Goal: Task Accomplishment & Management: Use online tool/utility

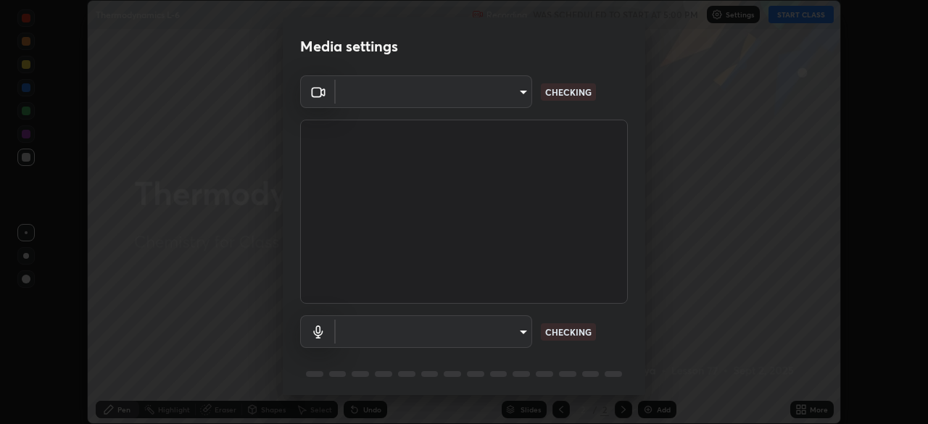
scroll to position [51, 0]
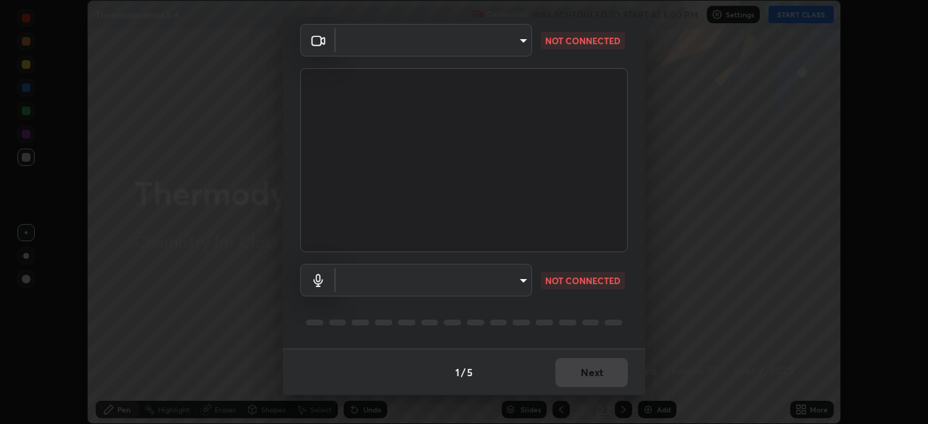
type input "e68af464f7f9ec2662c8dd58f0462b2d9bd4a3adfc91c634b4d9ed550f7d79d6"
type input "4853bebbdd99daa85ec881de7c9270d417bfeaa169075121ed1ad7609d9178ff"
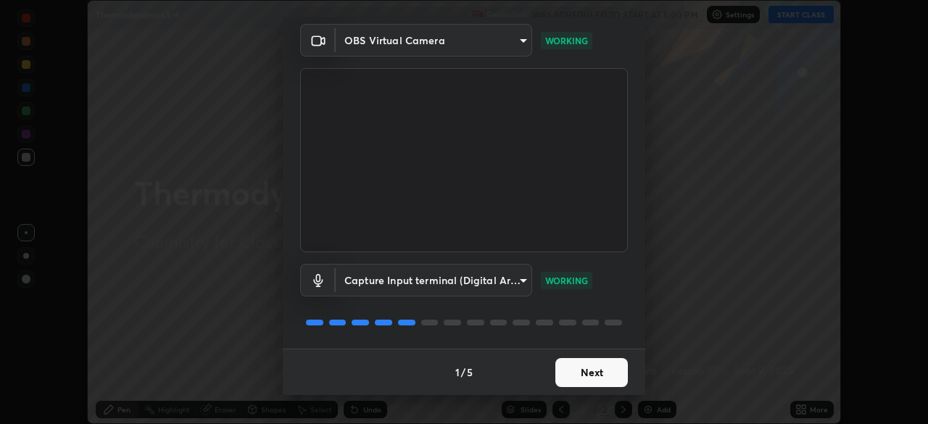
click at [572, 376] on button "Next" at bounding box center [592, 372] width 73 height 29
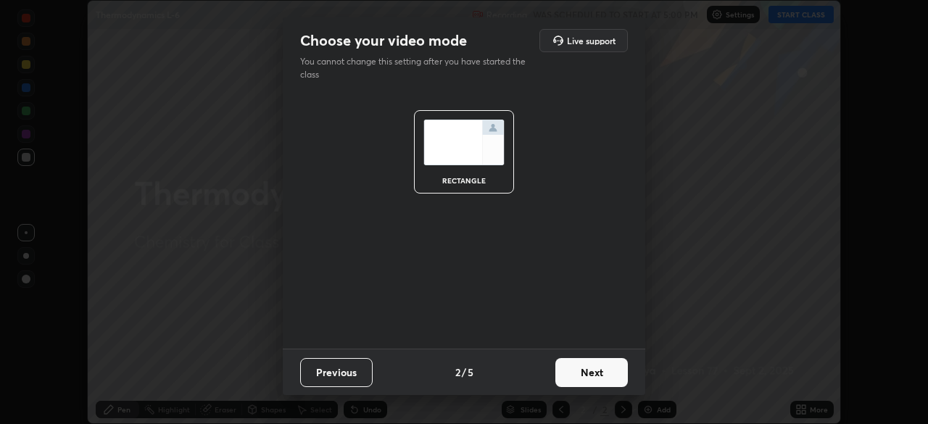
click at [579, 376] on button "Next" at bounding box center [592, 372] width 73 height 29
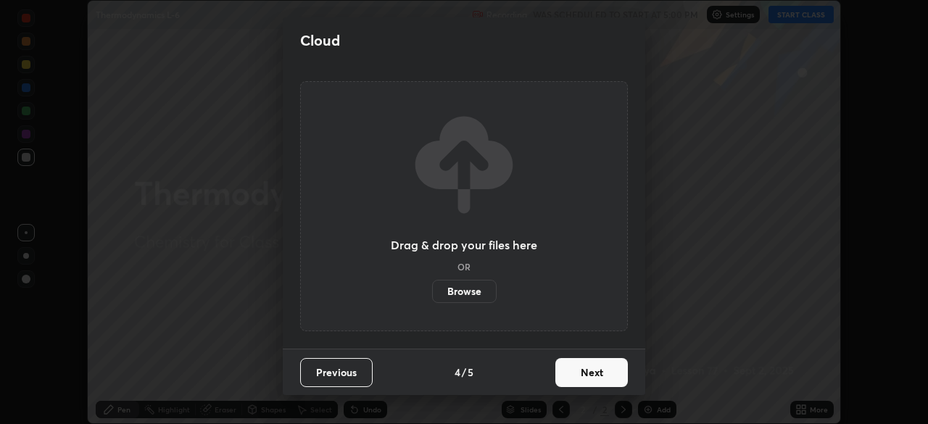
click at [579, 379] on button "Next" at bounding box center [592, 372] width 73 height 29
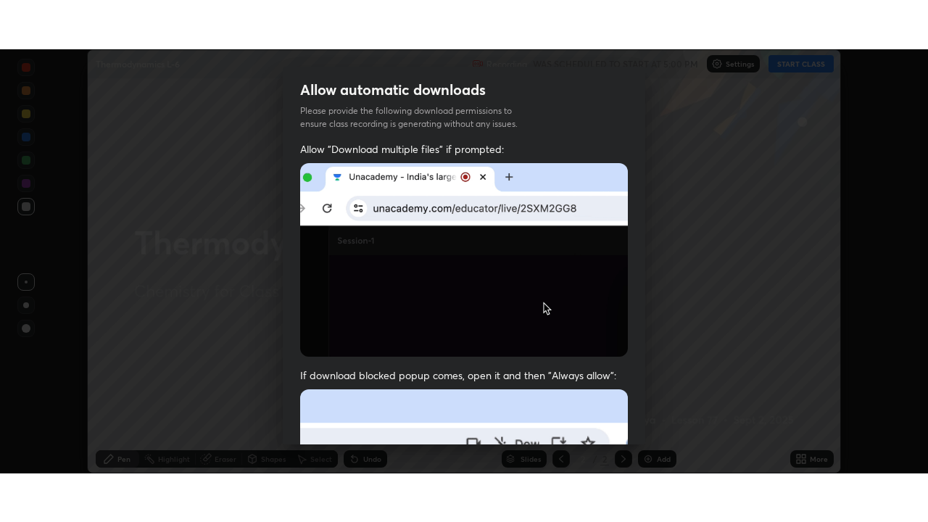
scroll to position [347, 0]
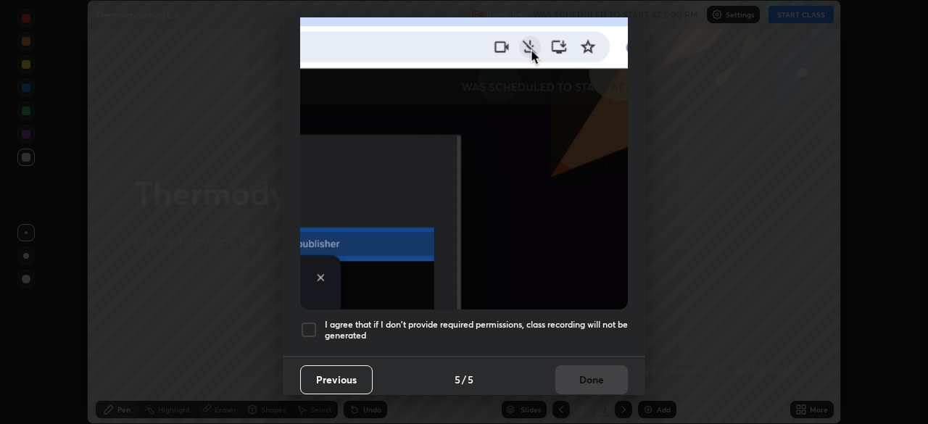
click at [321, 322] on div "I agree that if I don't provide required permissions, class recording will not …" at bounding box center [464, 329] width 328 height 17
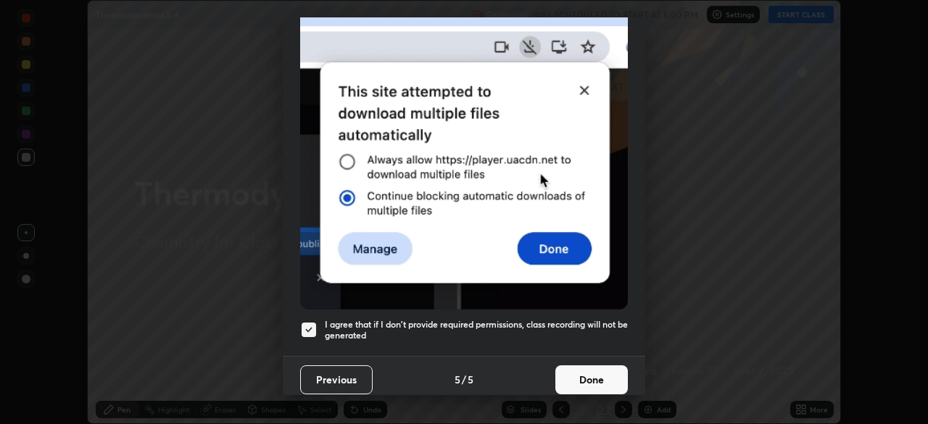
click at [582, 368] on button "Done" at bounding box center [592, 380] width 73 height 29
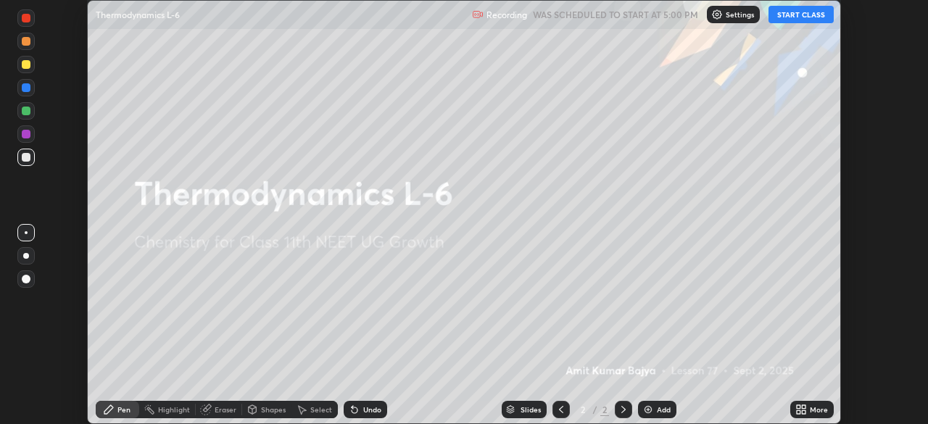
click at [652, 416] on div "Add" at bounding box center [657, 409] width 38 height 17
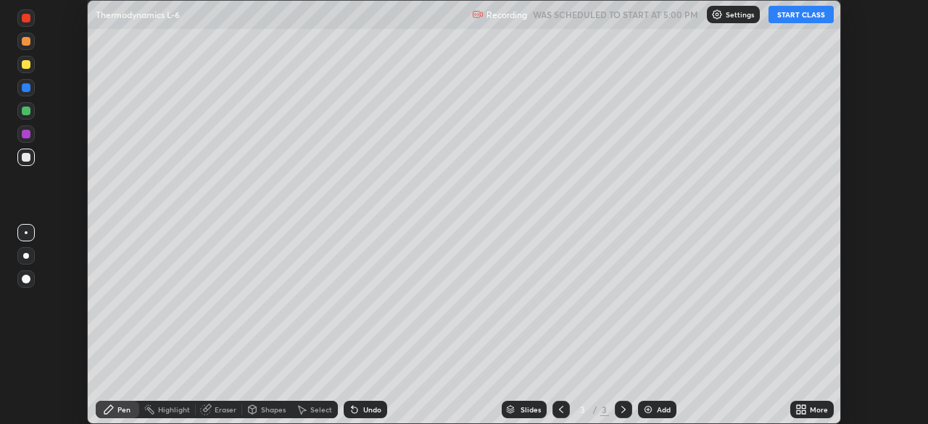
click at [814, 12] on button "START CLASS" at bounding box center [801, 14] width 65 height 17
click at [804, 407] on icon at bounding box center [804, 407] width 4 height 4
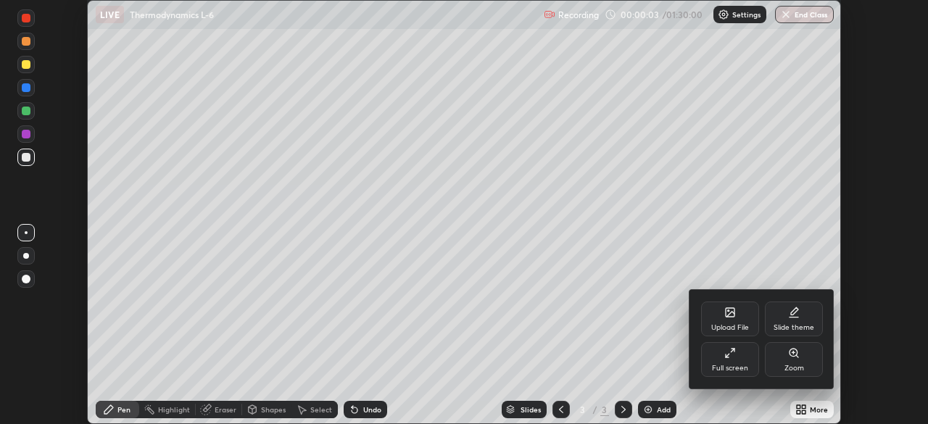
click at [730, 360] on div "Full screen" at bounding box center [730, 359] width 58 height 35
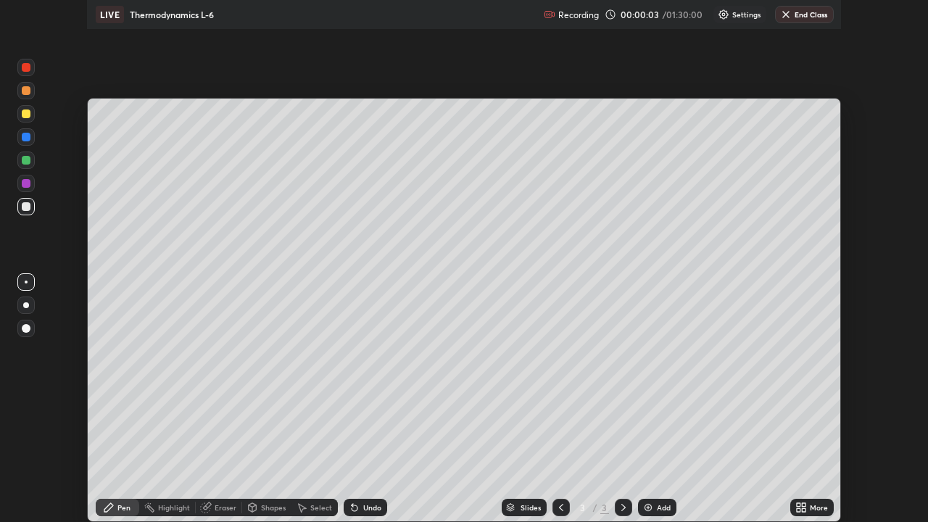
scroll to position [522, 928]
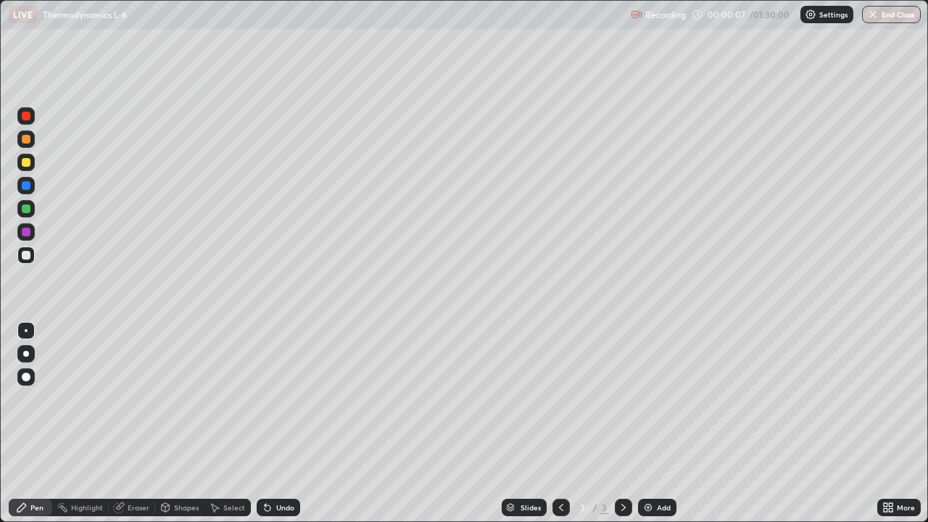
click at [564, 424] on icon at bounding box center [562, 508] width 12 height 12
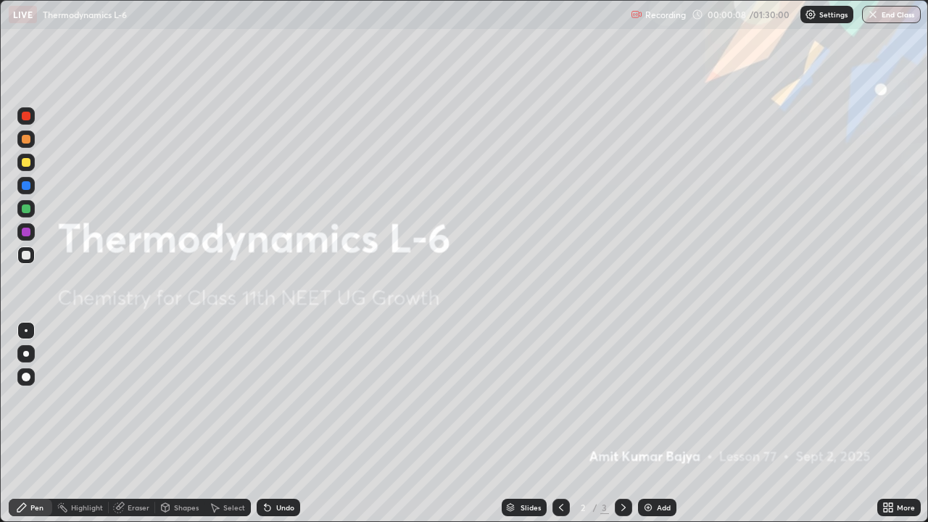
click at [561, 424] on icon at bounding box center [562, 508] width 12 height 12
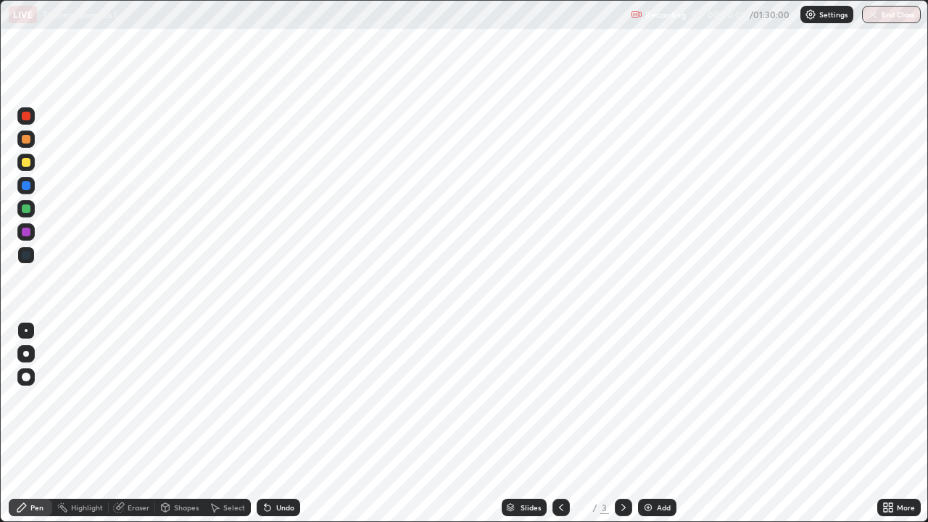
click at [619, 424] on icon at bounding box center [624, 508] width 12 height 12
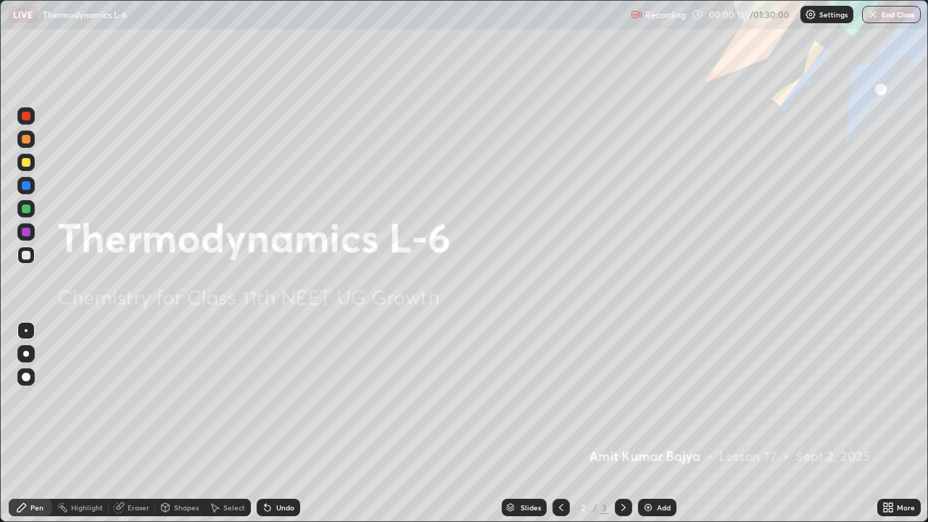
click at [622, 424] on icon at bounding box center [624, 508] width 12 height 12
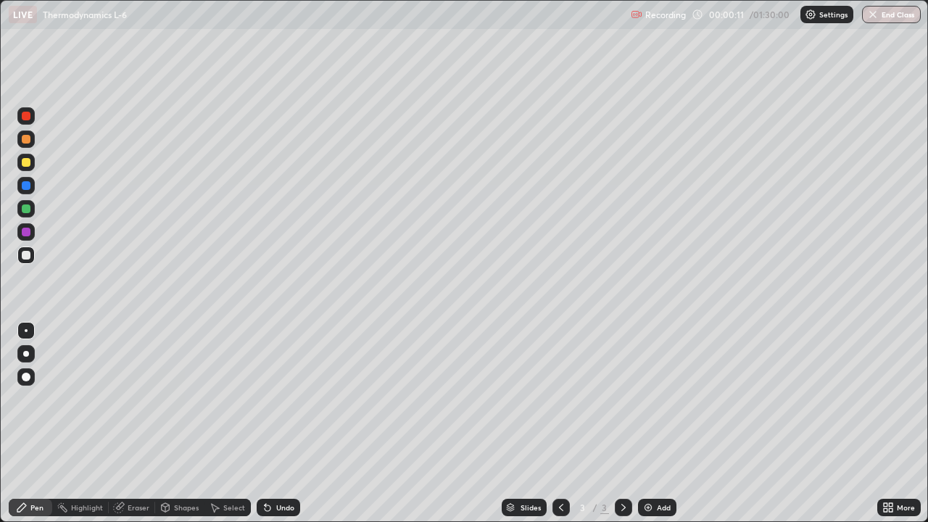
click at [620, 424] on icon at bounding box center [624, 508] width 12 height 12
click at [560, 424] on icon at bounding box center [561, 507] width 4 height 7
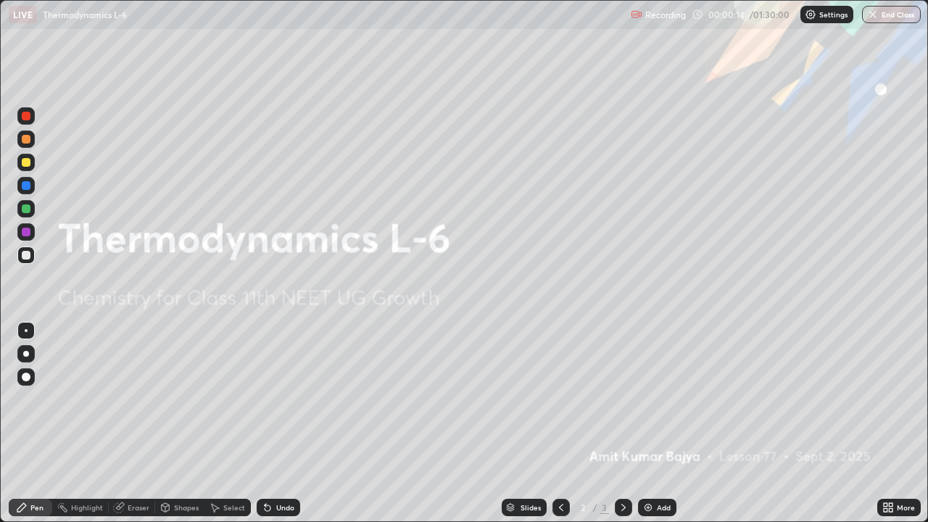
click at [621, 424] on icon at bounding box center [624, 508] width 12 height 12
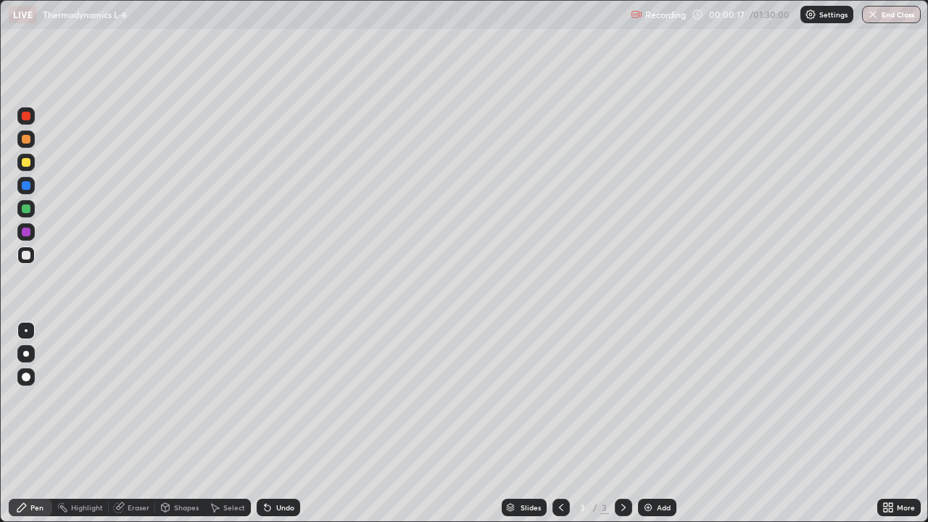
click at [33, 211] on div at bounding box center [25, 208] width 17 height 17
click at [33, 236] on div at bounding box center [25, 231] width 17 height 17
click at [31, 188] on div at bounding box center [25, 185] width 17 height 17
click at [27, 162] on div at bounding box center [26, 162] width 9 height 9
click at [34, 255] on div at bounding box center [25, 255] width 17 height 17
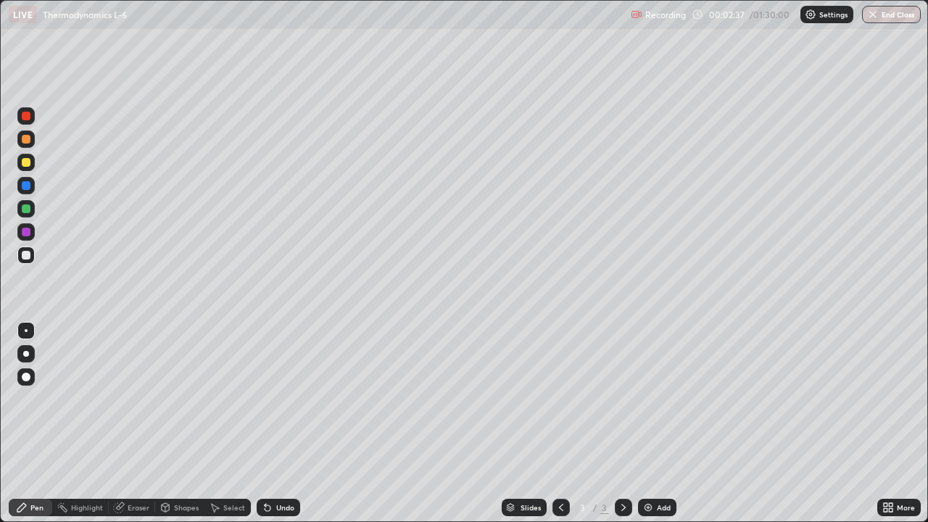
click at [27, 139] on div at bounding box center [26, 139] width 9 height 9
click at [34, 213] on div at bounding box center [25, 208] width 17 height 17
click at [282, 424] on div "Undo" at bounding box center [285, 507] width 18 height 7
click at [31, 234] on div at bounding box center [25, 231] width 17 height 17
click at [29, 209] on div at bounding box center [26, 209] width 9 height 9
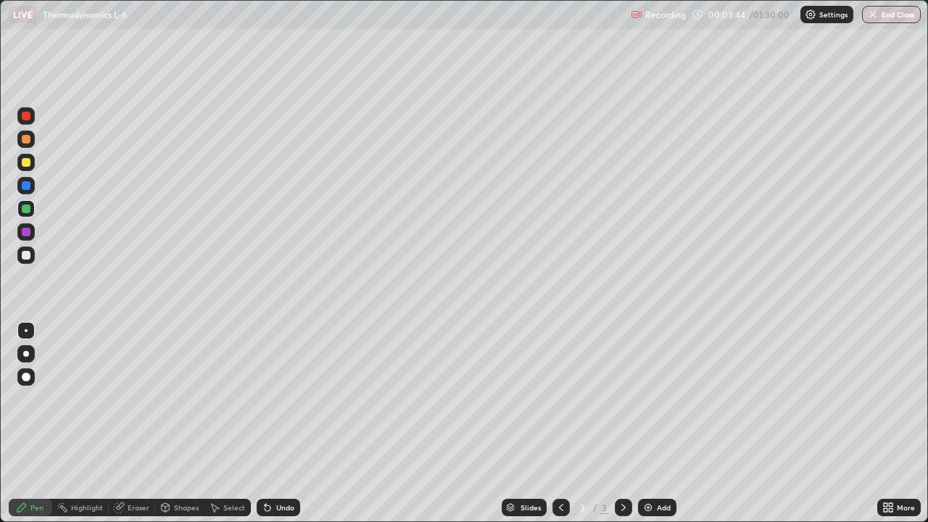
click at [27, 232] on div at bounding box center [26, 232] width 9 height 9
click at [27, 209] on div at bounding box center [26, 209] width 9 height 9
click at [27, 256] on div at bounding box center [26, 255] width 9 height 9
click at [32, 210] on div at bounding box center [25, 208] width 17 height 17
click at [294, 424] on div "Undo" at bounding box center [279, 507] width 44 height 17
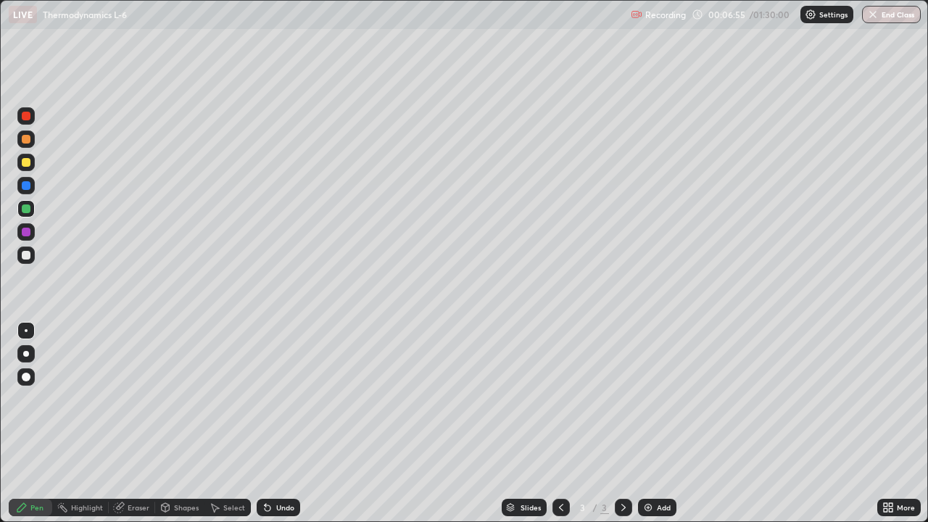
click at [31, 164] on div at bounding box center [25, 162] width 17 height 17
click at [28, 211] on div at bounding box center [26, 209] width 9 height 9
click at [27, 116] on div at bounding box center [26, 116] width 9 height 9
click at [13, 424] on div "Pen" at bounding box center [31, 507] width 44 height 17
click at [15, 424] on div "Pen" at bounding box center [31, 507] width 44 height 17
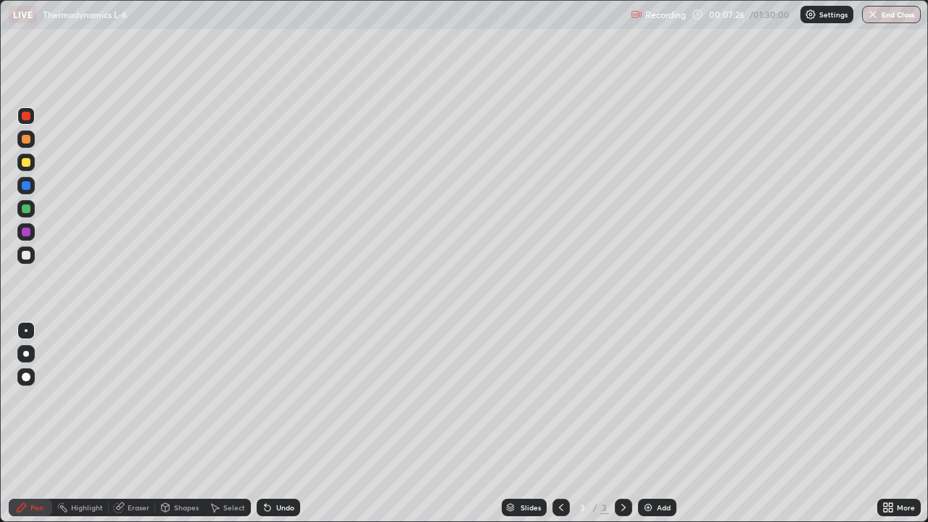
click at [29, 163] on div at bounding box center [26, 162] width 9 height 9
click at [29, 255] on div at bounding box center [26, 255] width 9 height 9
click at [31, 186] on div at bounding box center [25, 185] width 17 height 17
click at [664, 424] on div "Add" at bounding box center [664, 507] width 14 height 7
click at [26, 164] on div at bounding box center [26, 162] width 9 height 9
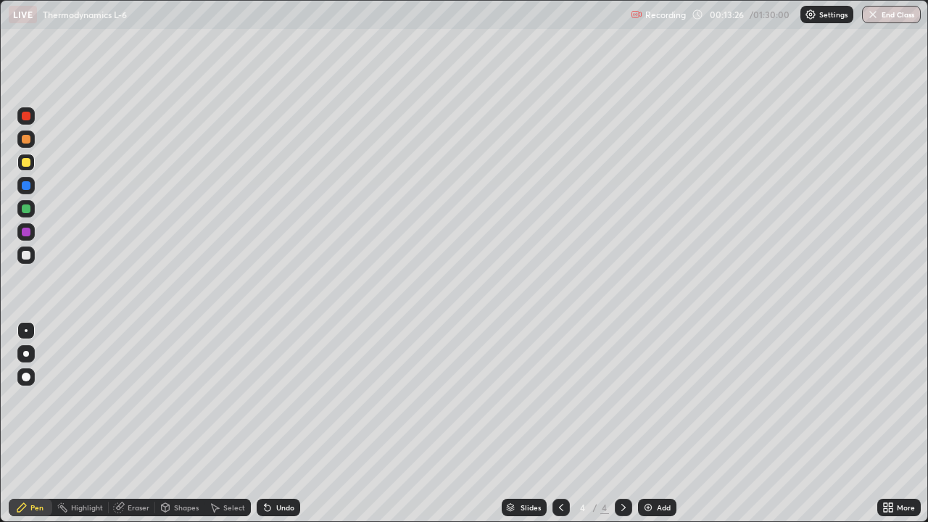
click at [30, 208] on div at bounding box center [26, 209] width 9 height 9
click at [30, 156] on div at bounding box center [25, 162] width 17 height 17
click at [29, 205] on div at bounding box center [26, 209] width 9 height 9
click at [33, 120] on div at bounding box center [25, 115] width 17 height 17
click at [30, 162] on div at bounding box center [26, 162] width 9 height 9
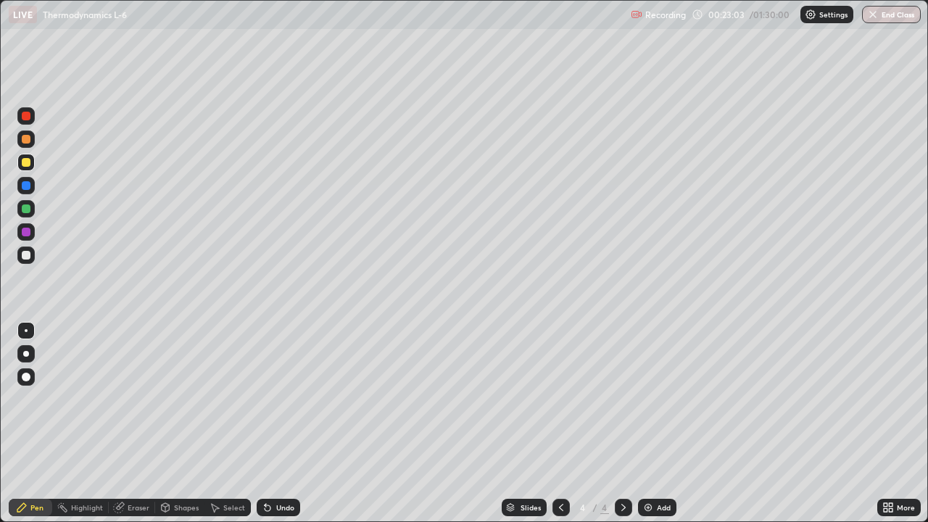
click at [281, 424] on div "Undo" at bounding box center [285, 507] width 18 height 7
click at [33, 186] on div at bounding box center [25, 185] width 17 height 17
click at [33, 259] on div at bounding box center [25, 255] width 17 height 17
click at [32, 233] on div at bounding box center [25, 231] width 17 height 17
click at [278, 424] on div "Undo" at bounding box center [285, 507] width 18 height 7
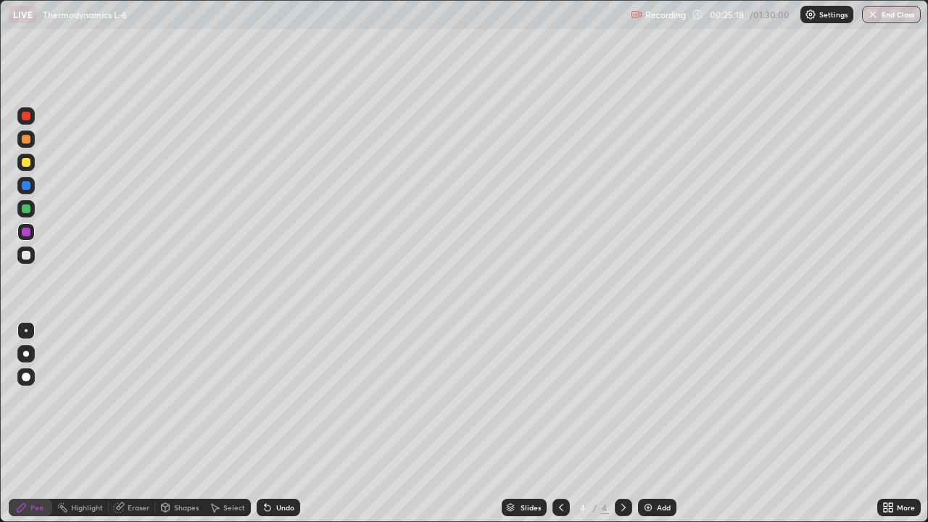
click at [285, 424] on div "Undo" at bounding box center [279, 507] width 44 height 17
click at [34, 210] on div at bounding box center [25, 208] width 17 height 17
click at [659, 424] on div "Add" at bounding box center [664, 507] width 14 height 7
click at [33, 165] on div at bounding box center [25, 162] width 17 height 17
click at [29, 141] on div at bounding box center [26, 139] width 9 height 9
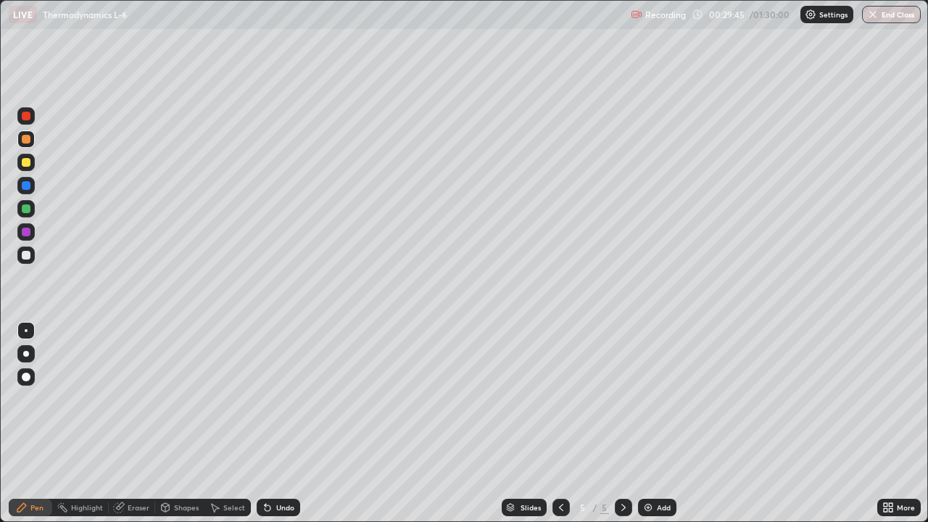
click at [27, 116] on div at bounding box center [26, 116] width 9 height 9
click at [34, 163] on div at bounding box center [25, 162] width 17 height 17
click at [33, 183] on div at bounding box center [25, 185] width 17 height 17
click at [31, 231] on div at bounding box center [25, 231] width 17 height 17
click at [33, 254] on div at bounding box center [25, 255] width 17 height 17
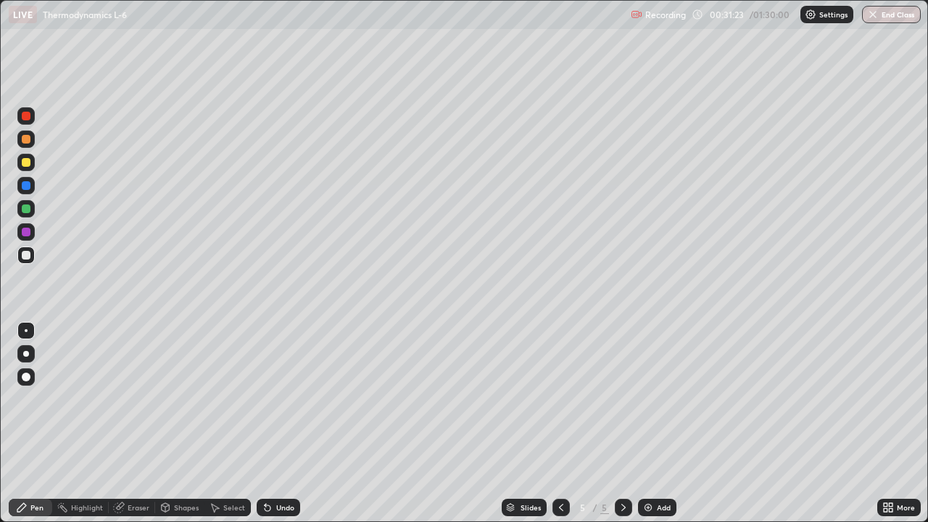
click at [31, 233] on div at bounding box center [25, 231] width 17 height 17
click at [34, 207] on div at bounding box center [25, 208] width 17 height 17
click at [30, 255] on div at bounding box center [26, 255] width 9 height 9
click at [32, 232] on div at bounding box center [25, 231] width 17 height 17
click at [659, 424] on div "Add" at bounding box center [664, 507] width 14 height 7
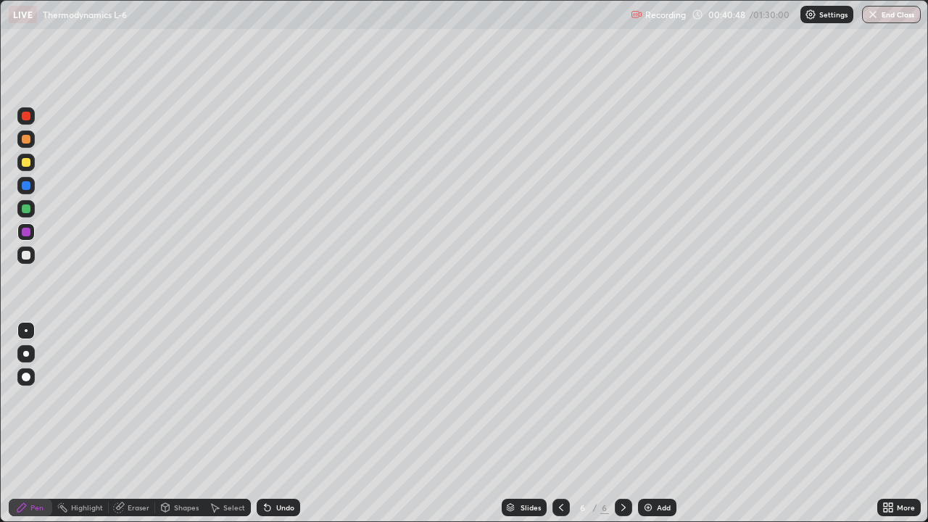
click at [34, 118] on div at bounding box center [25, 115] width 17 height 17
click at [27, 162] on div at bounding box center [26, 162] width 9 height 9
click at [32, 214] on div at bounding box center [25, 208] width 17 height 17
click at [30, 255] on div at bounding box center [26, 255] width 9 height 9
click at [32, 231] on div at bounding box center [25, 231] width 17 height 17
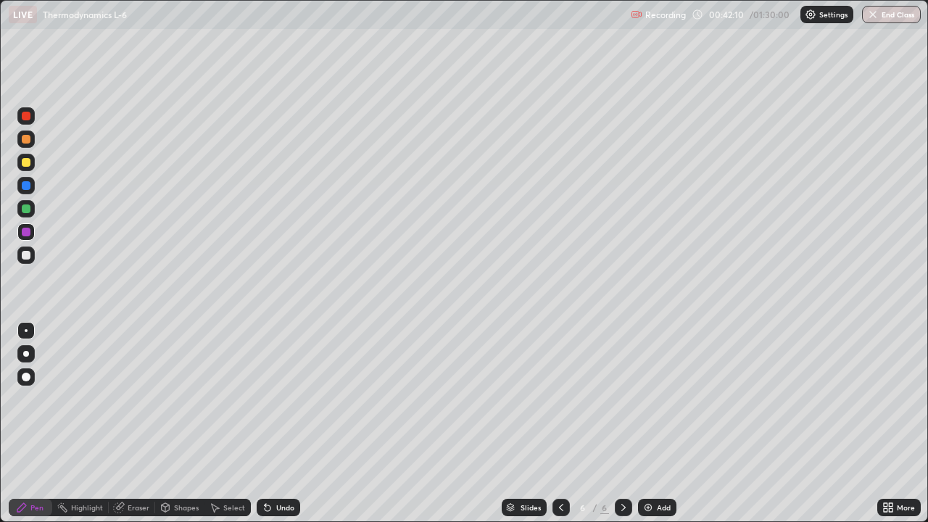
click at [33, 256] on div at bounding box center [25, 255] width 17 height 17
click at [32, 210] on div at bounding box center [25, 208] width 17 height 17
click at [34, 166] on div at bounding box center [25, 162] width 17 height 17
click at [225, 424] on div "Select" at bounding box center [234, 507] width 22 height 7
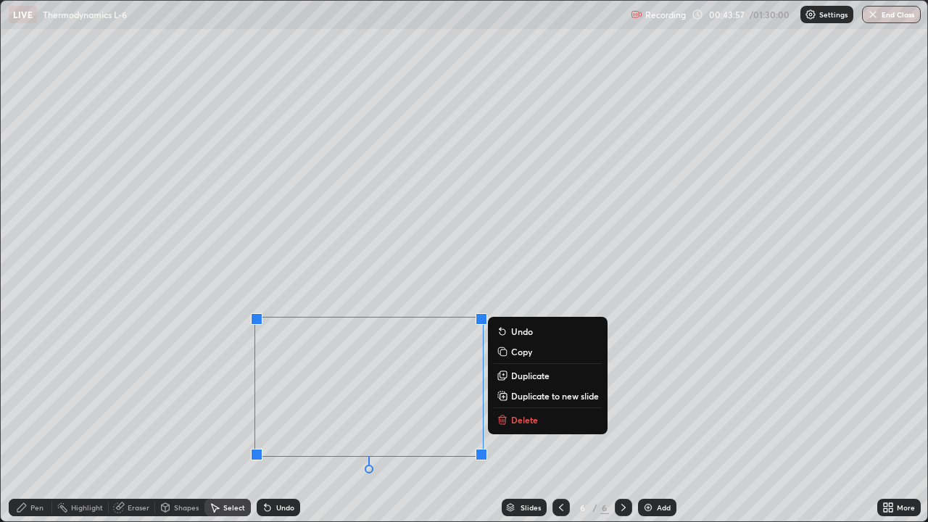
click at [520, 421] on p "Delete" at bounding box center [524, 420] width 27 height 12
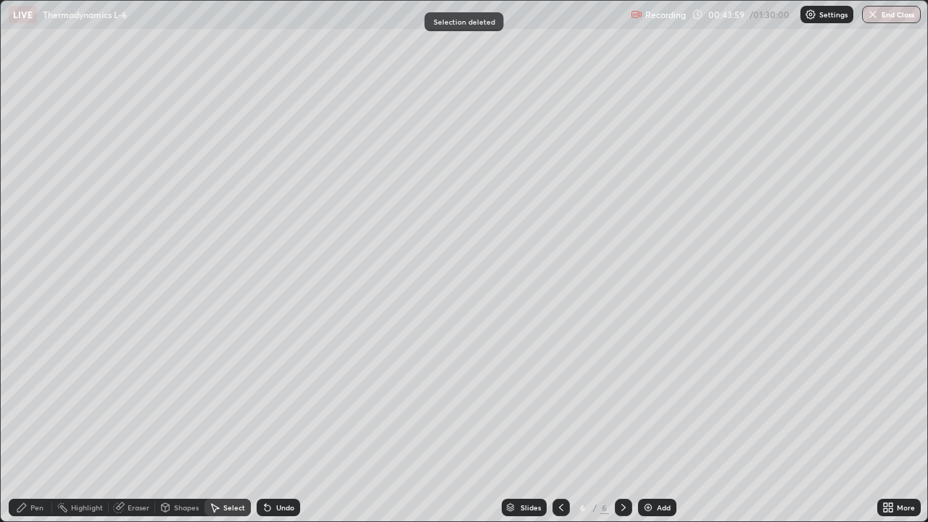
click at [42, 424] on div "Pen" at bounding box center [36, 507] width 13 height 7
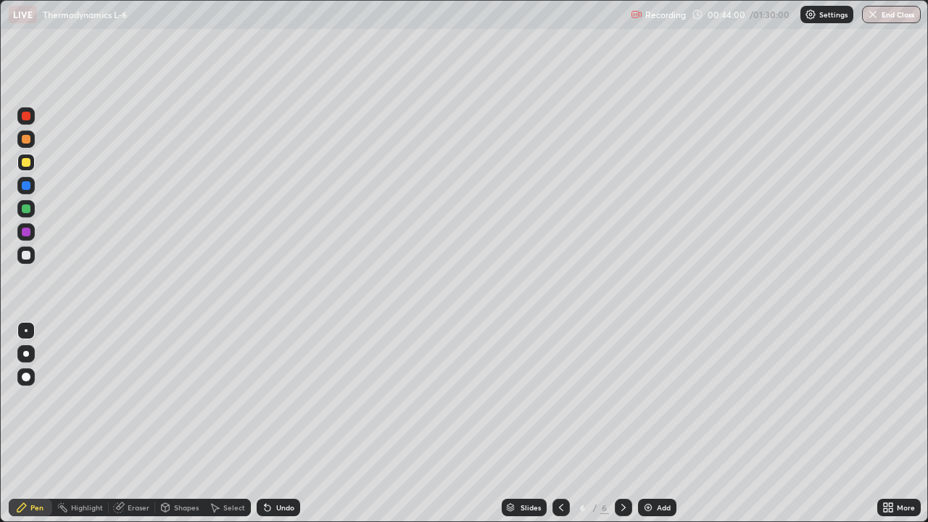
click at [30, 234] on div at bounding box center [26, 232] width 9 height 9
click at [27, 139] on div at bounding box center [26, 139] width 9 height 9
click at [28, 210] on div at bounding box center [26, 209] width 9 height 9
click at [32, 256] on div at bounding box center [25, 255] width 17 height 17
click at [33, 164] on div at bounding box center [25, 162] width 17 height 17
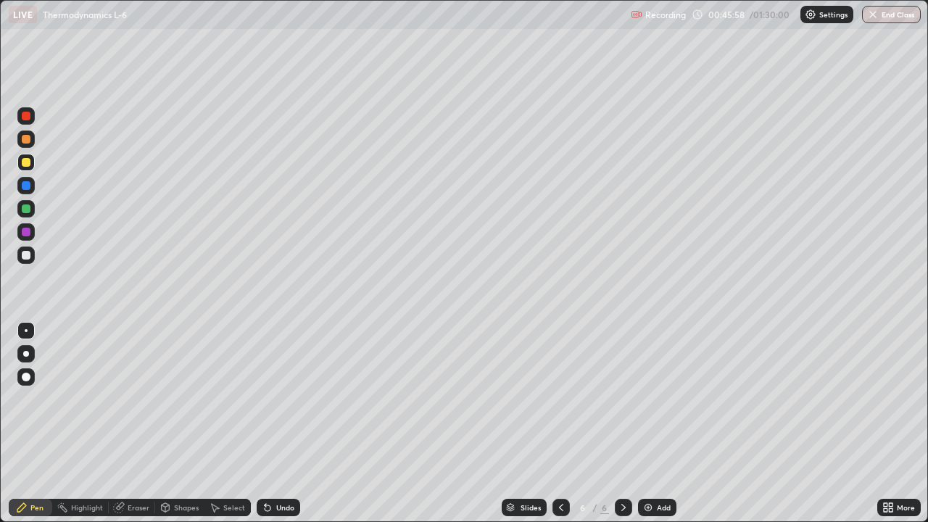
click at [33, 233] on div at bounding box center [25, 231] width 17 height 17
click at [34, 256] on div at bounding box center [25, 255] width 17 height 17
click at [33, 207] on div at bounding box center [25, 208] width 17 height 17
click at [657, 424] on div "Add" at bounding box center [664, 507] width 14 height 7
click at [32, 118] on div at bounding box center [25, 115] width 17 height 17
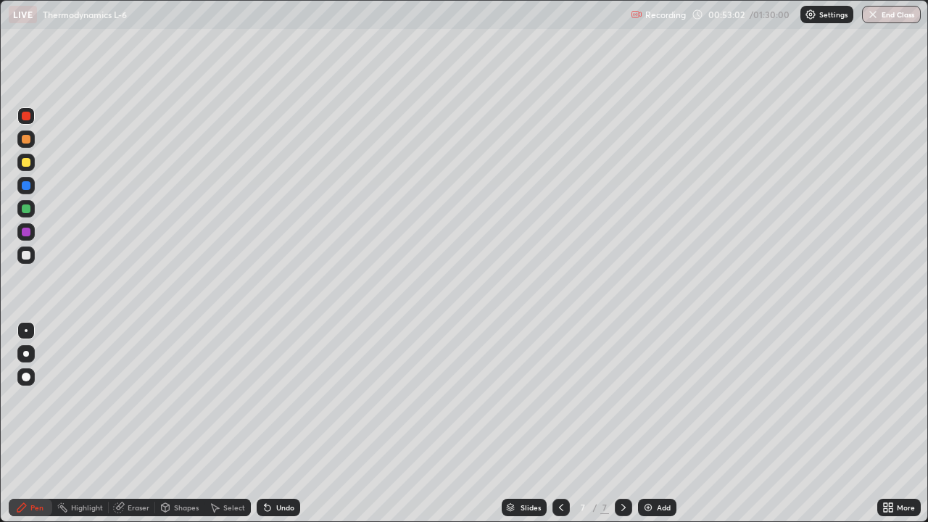
click at [27, 139] on div at bounding box center [26, 139] width 9 height 9
click at [26, 168] on div at bounding box center [25, 162] width 17 height 17
click at [33, 207] on div at bounding box center [25, 208] width 17 height 17
click at [286, 424] on div "Undo" at bounding box center [285, 507] width 18 height 7
click at [27, 116] on div at bounding box center [26, 116] width 9 height 9
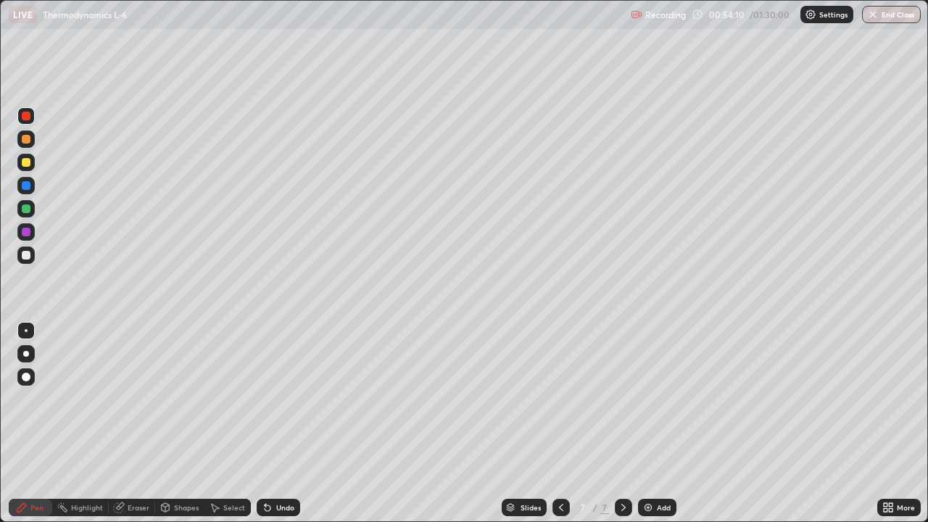
click at [27, 139] on div at bounding box center [26, 139] width 9 height 9
click at [30, 165] on div at bounding box center [25, 162] width 17 height 17
click at [34, 256] on div at bounding box center [25, 255] width 17 height 17
click at [34, 210] on div at bounding box center [25, 208] width 17 height 17
click at [31, 255] on div at bounding box center [25, 255] width 17 height 17
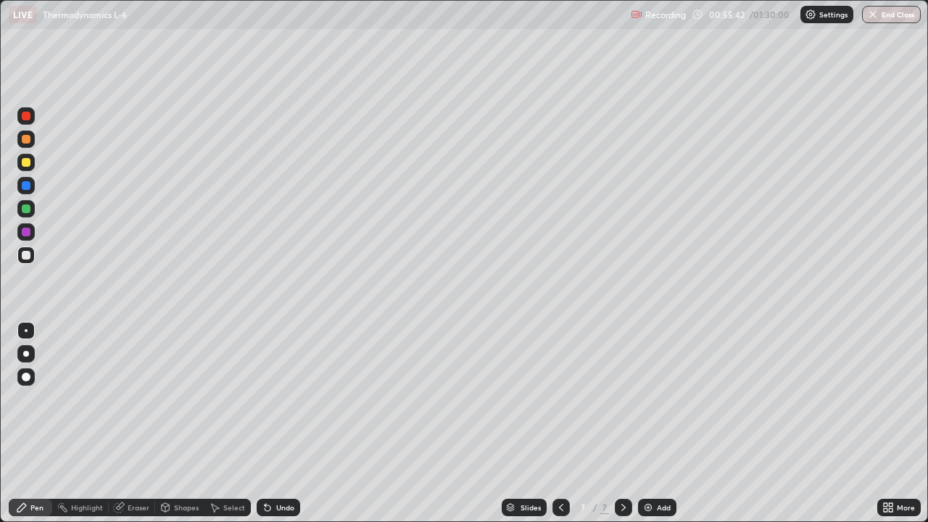
click at [31, 233] on div at bounding box center [25, 231] width 17 height 17
click at [27, 255] on div at bounding box center [26, 255] width 9 height 9
click at [289, 424] on div "Undo" at bounding box center [285, 507] width 18 height 7
click at [283, 424] on div "Undo" at bounding box center [279, 507] width 44 height 17
click at [285, 424] on div "Undo" at bounding box center [275, 507] width 49 height 29
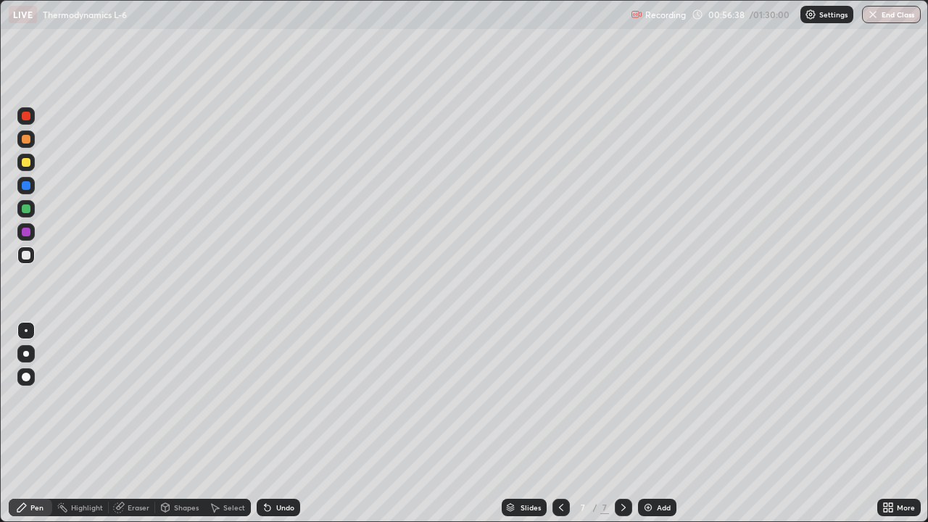
click at [288, 424] on div "Undo" at bounding box center [275, 507] width 49 height 29
click at [30, 162] on div at bounding box center [26, 162] width 9 height 9
click at [183, 424] on div "Shapes" at bounding box center [186, 507] width 25 height 7
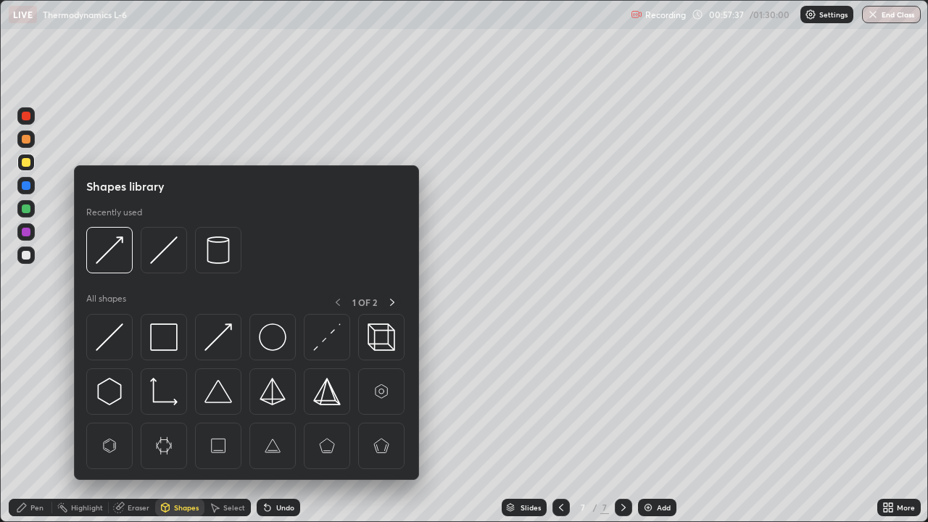
click at [142, 424] on div "Eraser" at bounding box center [139, 507] width 22 height 7
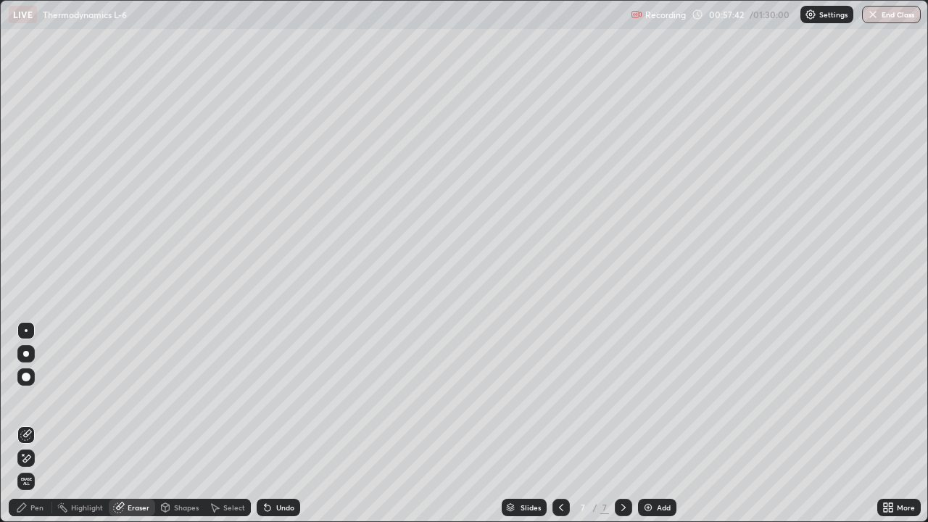
click at [46, 424] on div "Pen" at bounding box center [31, 507] width 44 height 17
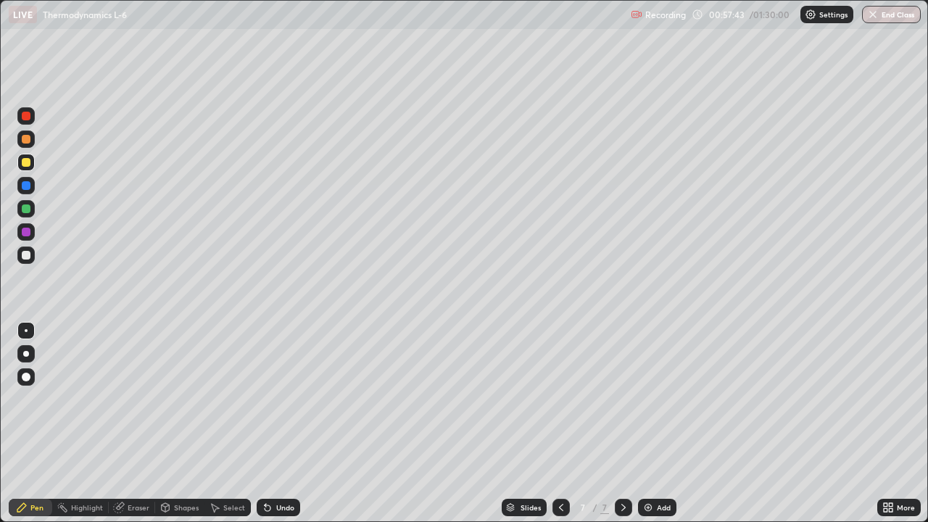
click at [33, 207] on div at bounding box center [25, 208] width 17 height 17
click at [34, 230] on div at bounding box center [25, 231] width 17 height 17
click at [661, 424] on div "Add" at bounding box center [664, 507] width 14 height 7
click at [29, 117] on div at bounding box center [26, 116] width 9 height 9
click at [28, 164] on div at bounding box center [26, 162] width 9 height 9
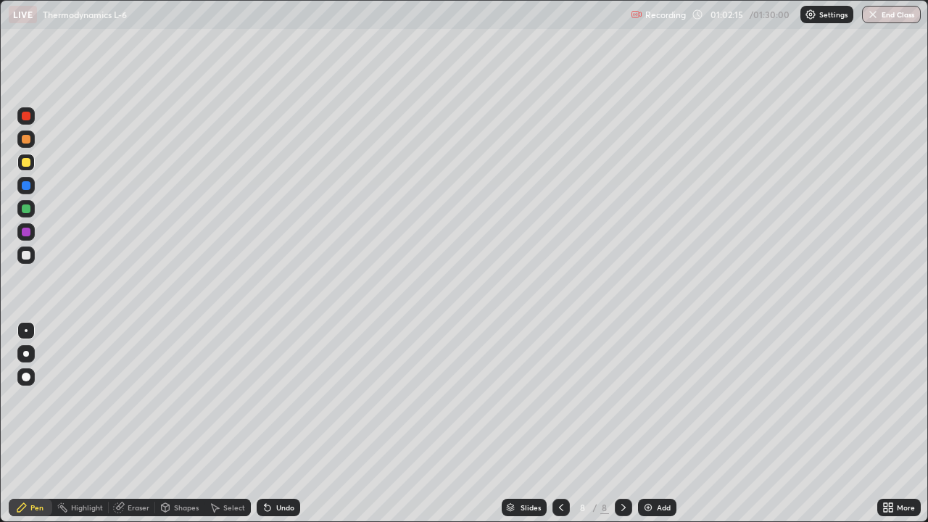
click at [33, 255] on div at bounding box center [25, 255] width 17 height 17
click at [34, 232] on div at bounding box center [25, 231] width 17 height 17
click at [34, 162] on div at bounding box center [25, 162] width 17 height 17
click at [32, 117] on div at bounding box center [25, 115] width 17 height 17
click at [30, 255] on div at bounding box center [26, 255] width 9 height 9
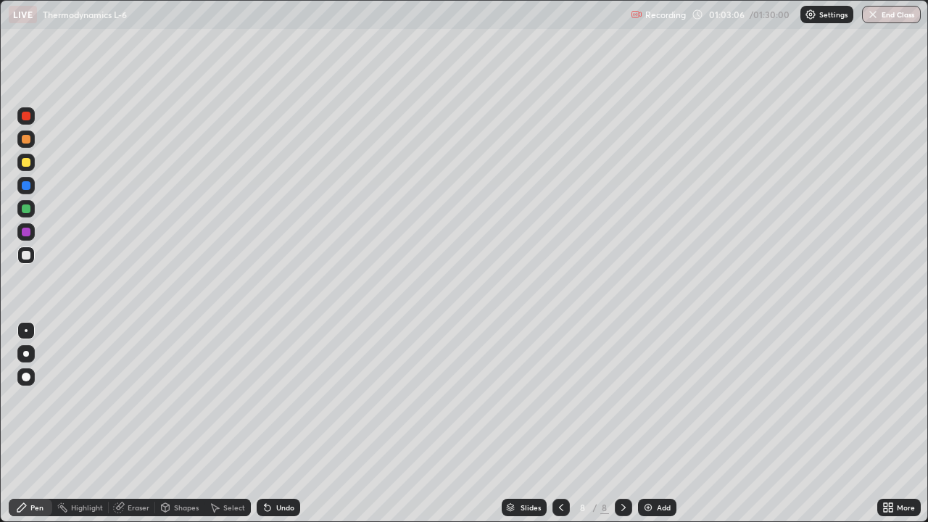
click at [27, 116] on div at bounding box center [26, 116] width 9 height 9
click at [29, 162] on div at bounding box center [26, 162] width 9 height 9
click at [34, 254] on div at bounding box center [25, 255] width 17 height 17
click at [34, 230] on div at bounding box center [25, 231] width 17 height 17
click at [33, 210] on div at bounding box center [25, 208] width 17 height 17
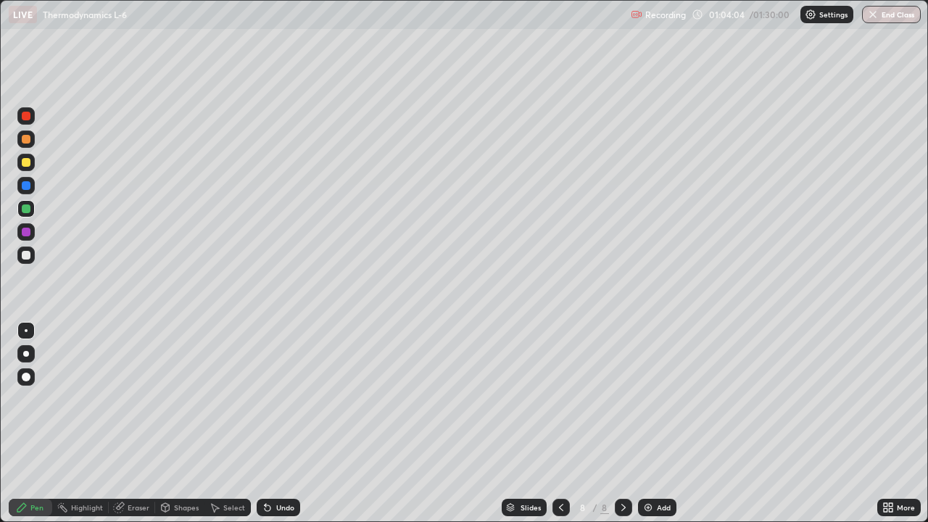
click at [292, 424] on div "Undo" at bounding box center [285, 507] width 18 height 7
click at [33, 253] on div at bounding box center [25, 255] width 17 height 17
click at [32, 206] on div at bounding box center [25, 208] width 17 height 17
click at [28, 189] on div at bounding box center [26, 185] width 9 height 9
click at [31, 235] on div at bounding box center [25, 231] width 17 height 17
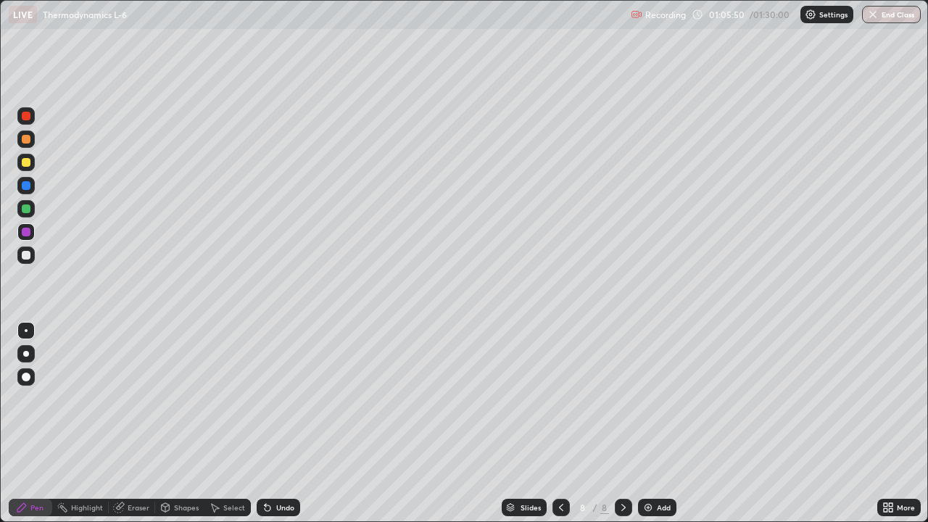
click at [29, 256] on div at bounding box center [26, 255] width 9 height 9
click at [30, 141] on div at bounding box center [26, 139] width 9 height 9
click at [30, 258] on div at bounding box center [25, 255] width 17 height 17
click at [271, 424] on icon at bounding box center [268, 508] width 12 height 12
click at [276, 424] on div "Undo" at bounding box center [285, 507] width 18 height 7
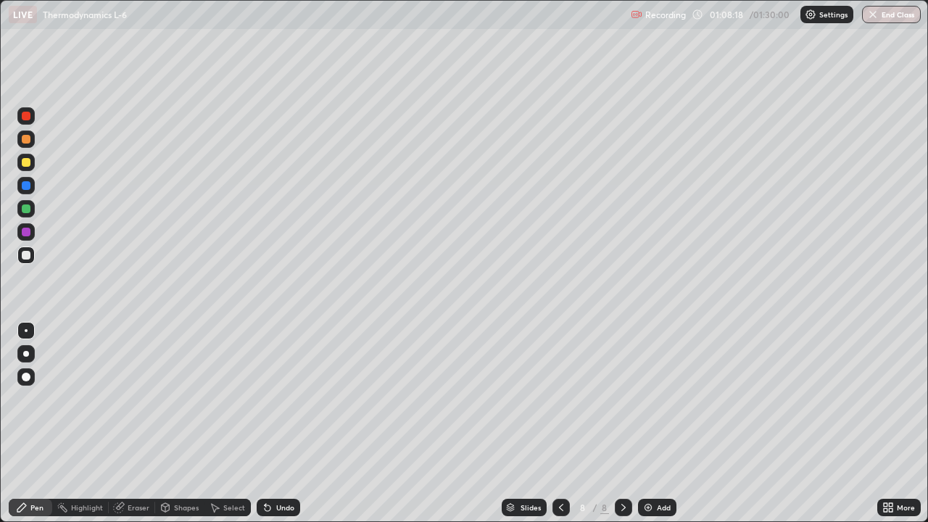
click at [32, 183] on div at bounding box center [25, 185] width 17 height 17
click at [33, 162] on div at bounding box center [25, 162] width 17 height 17
click at [291, 424] on div "Undo" at bounding box center [285, 507] width 18 height 7
click at [28, 255] on div at bounding box center [26, 255] width 9 height 9
click at [33, 115] on div at bounding box center [25, 115] width 17 height 17
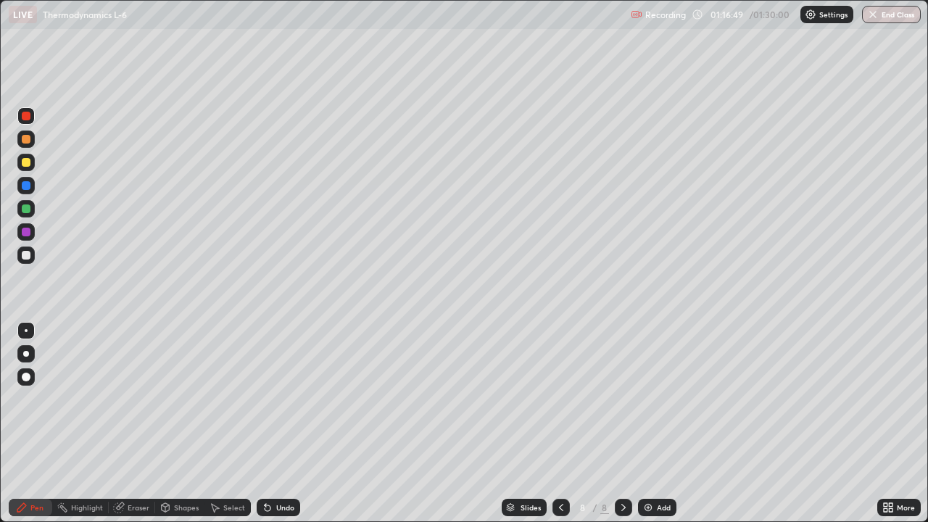
click at [651, 424] on img at bounding box center [649, 508] width 12 height 12
click at [27, 255] on div at bounding box center [26, 255] width 9 height 9
click at [32, 164] on div at bounding box center [25, 162] width 17 height 17
click at [33, 142] on div at bounding box center [25, 139] width 17 height 17
click at [32, 207] on div at bounding box center [25, 208] width 17 height 17
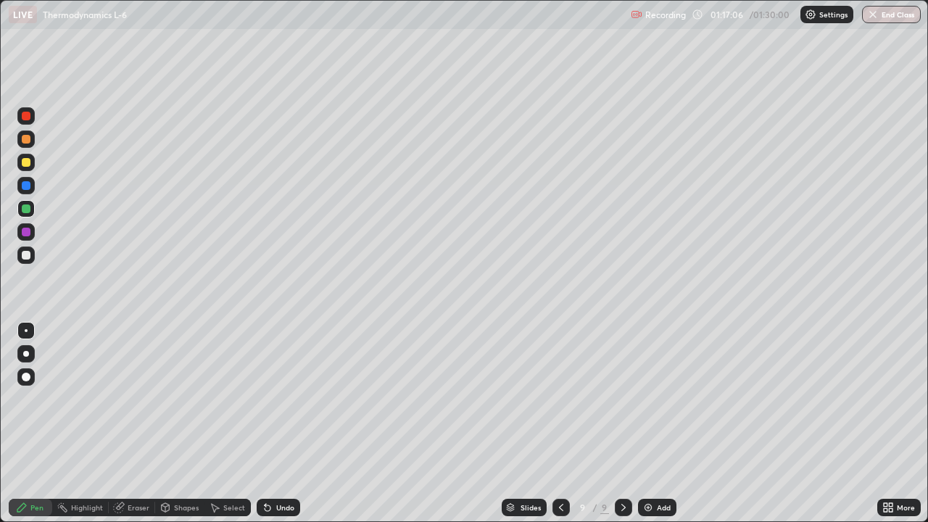
click at [34, 257] on div at bounding box center [25, 255] width 17 height 17
click at [31, 207] on div at bounding box center [25, 208] width 17 height 17
click at [31, 141] on div at bounding box center [25, 139] width 17 height 17
click at [31, 230] on div at bounding box center [25, 231] width 17 height 17
click at [33, 207] on div at bounding box center [25, 208] width 17 height 17
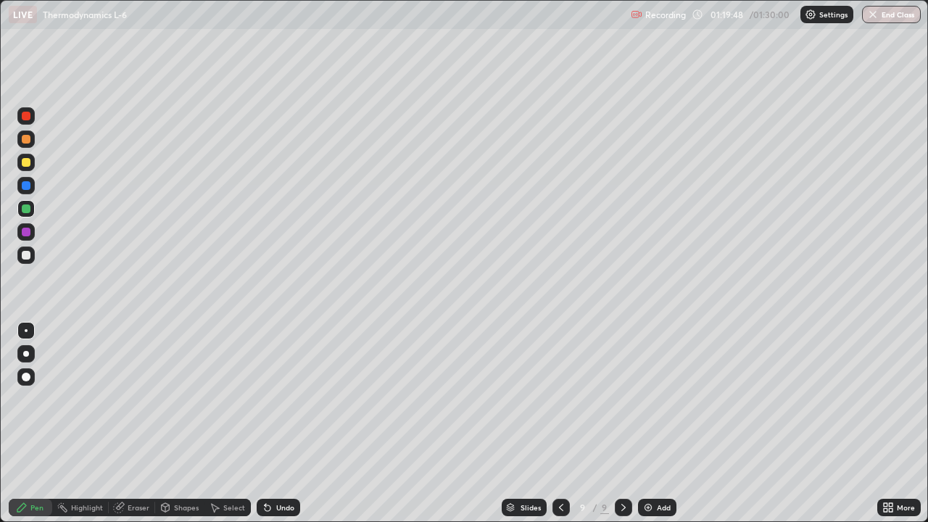
click at [27, 255] on div at bounding box center [26, 255] width 9 height 9
click at [33, 116] on div at bounding box center [25, 115] width 17 height 17
click at [33, 254] on div at bounding box center [25, 255] width 17 height 17
click at [33, 162] on div at bounding box center [25, 162] width 17 height 17
click at [661, 424] on div "Add" at bounding box center [664, 507] width 14 height 7
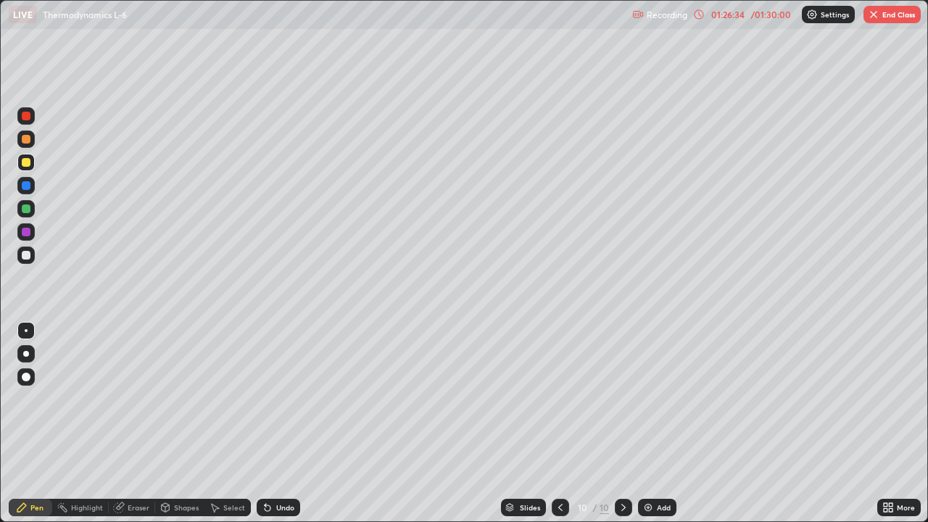
click at [32, 256] on div at bounding box center [25, 255] width 17 height 17
click at [31, 117] on div at bounding box center [25, 115] width 17 height 17
click at [31, 230] on div at bounding box center [25, 231] width 17 height 17
click at [33, 251] on div at bounding box center [25, 255] width 17 height 17
click at [28, 162] on div at bounding box center [26, 162] width 9 height 9
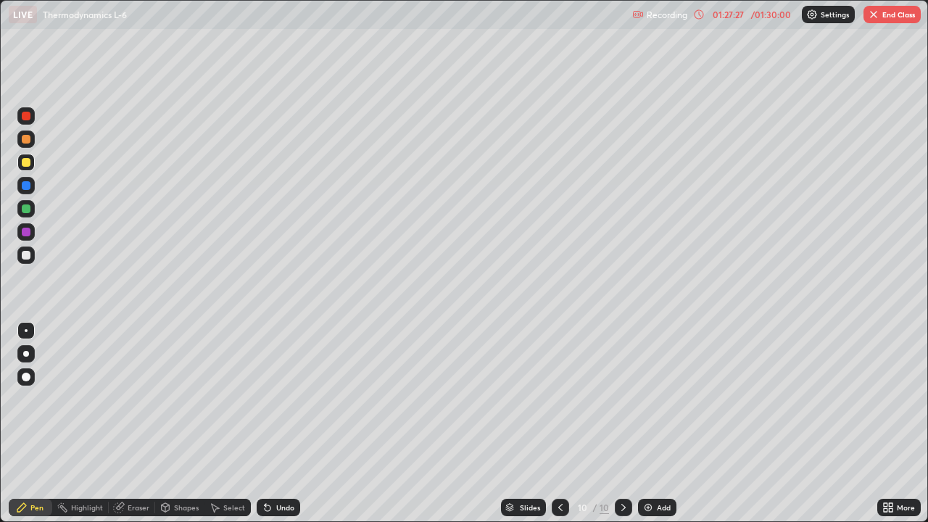
click at [33, 257] on div at bounding box center [25, 255] width 17 height 17
click at [33, 209] on div at bounding box center [25, 208] width 17 height 17
click at [32, 234] on div at bounding box center [25, 231] width 17 height 17
click at [29, 257] on div at bounding box center [26, 255] width 9 height 9
click at [33, 215] on div at bounding box center [25, 208] width 17 height 17
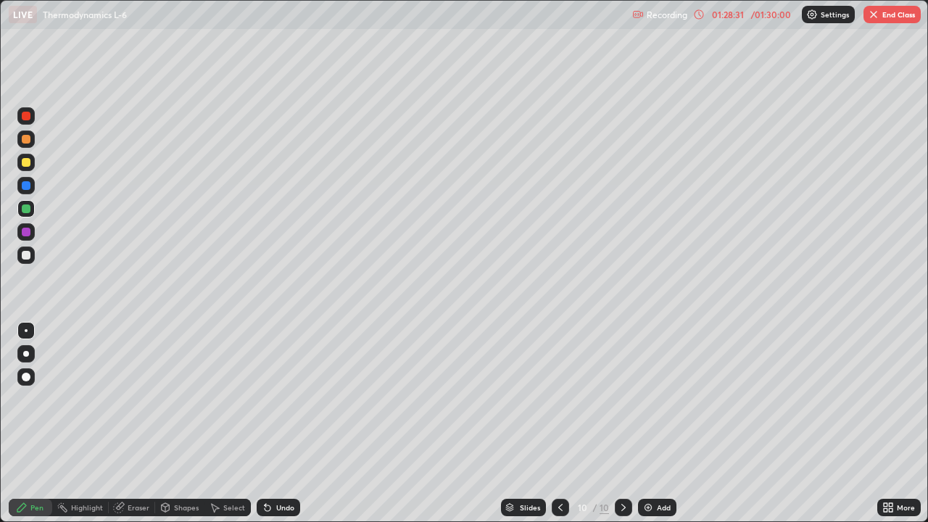
click at [28, 118] on div at bounding box center [26, 116] width 9 height 9
click at [33, 255] on div at bounding box center [25, 255] width 17 height 17
click at [31, 161] on div at bounding box center [25, 162] width 17 height 17
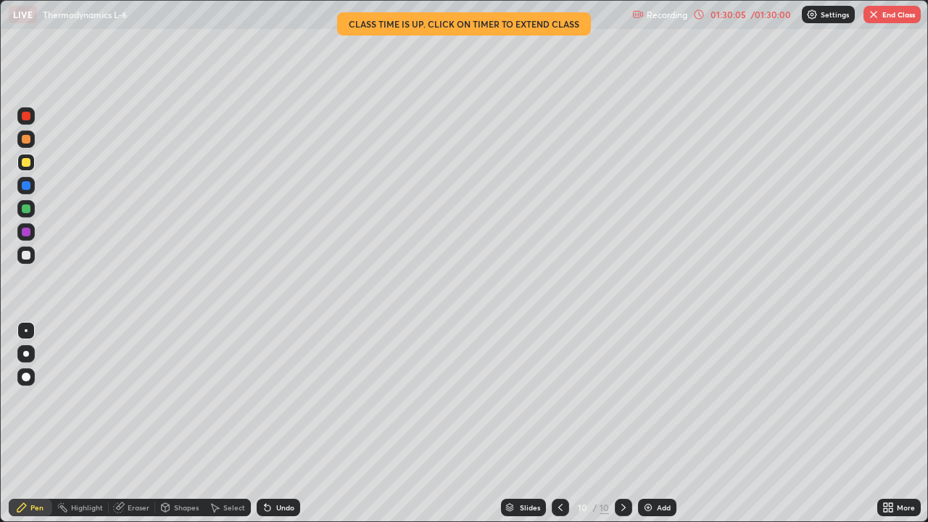
click at [288, 424] on div "Undo" at bounding box center [285, 507] width 18 height 7
click at [32, 256] on div at bounding box center [25, 255] width 17 height 17
click at [896, 17] on button "End Class" at bounding box center [892, 14] width 57 height 17
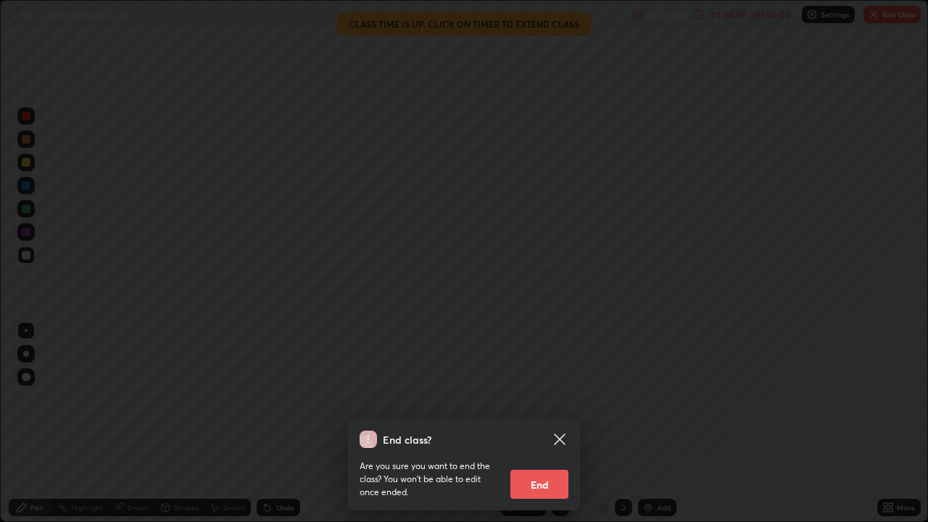
click at [547, 424] on button "End" at bounding box center [540, 484] width 58 height 29
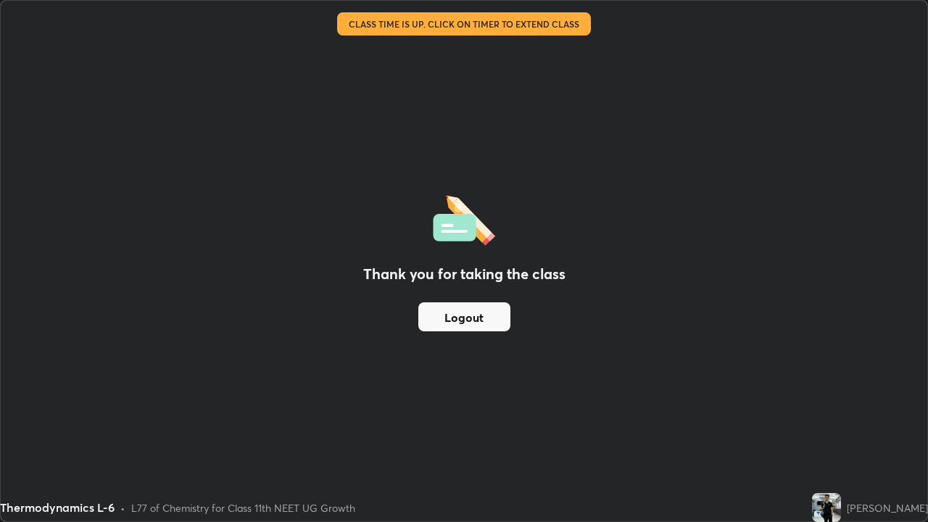
click at [495, 319] on button "Logout" at bounding box center [464, 316] width 92 height 29
click at [500, 317] on button "Logout" at bounding box center [464, 316] width 92 height 29
